Goal: Download file/media

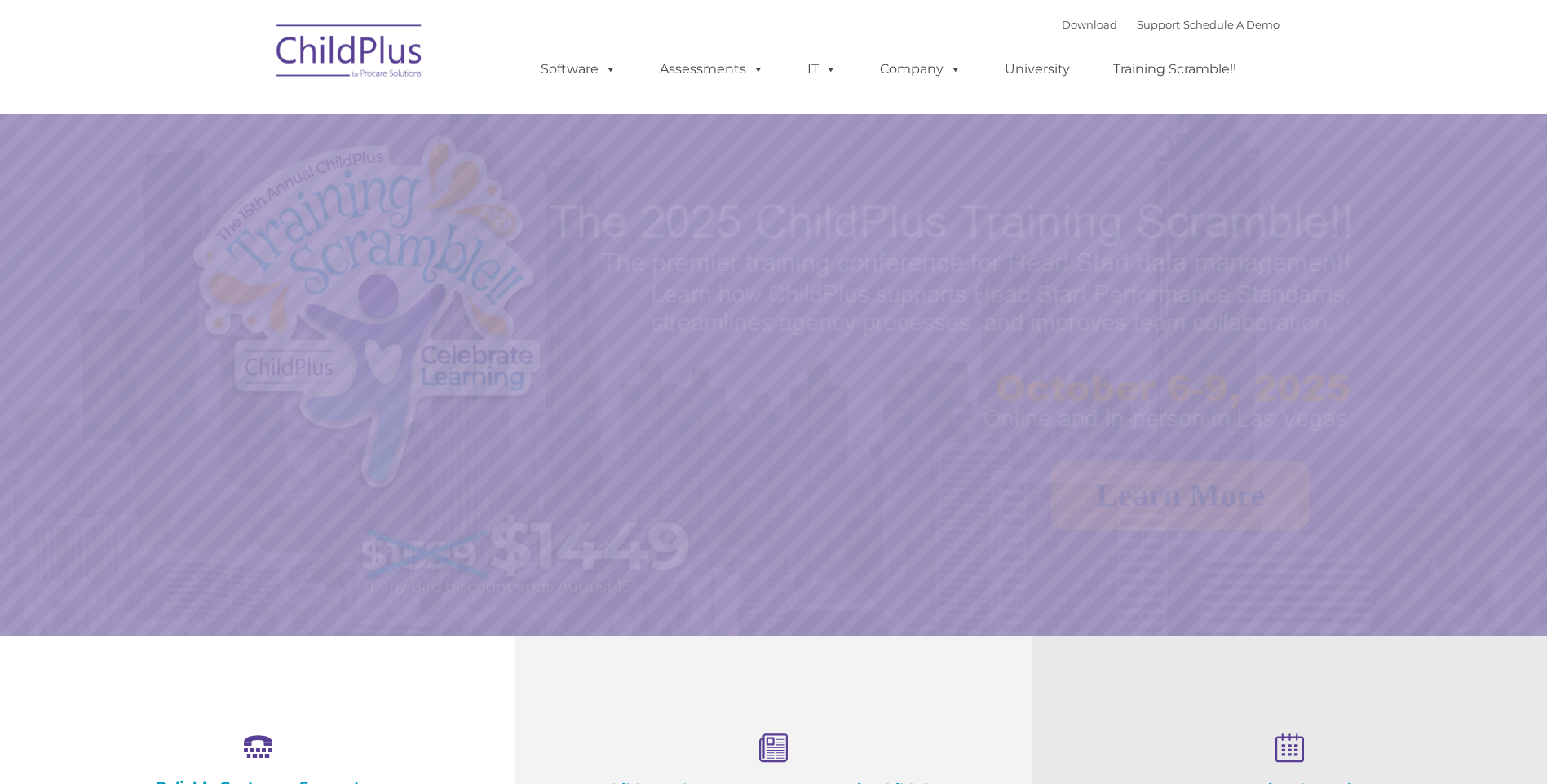
select select "MEDIUM"
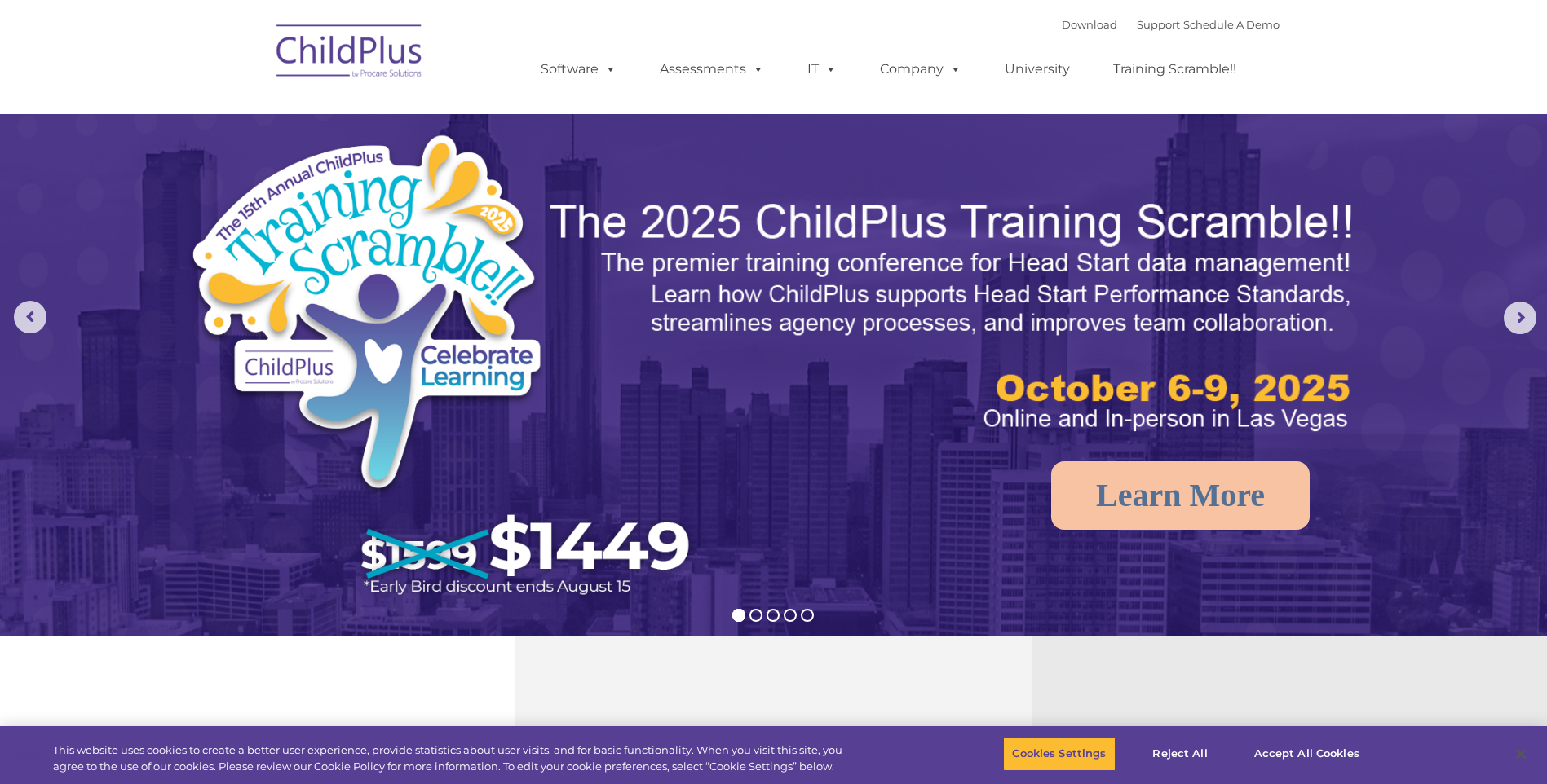
click at [398, 45] on img at bounding box center [349, 54] width 163 height 82
select select "MEDIUM"
click at [1062, 22] on link "Download" at bounding box center [1089, 24] width 56 height 13
